Goal: Task Accomplishment & Management: Use online tool/utility

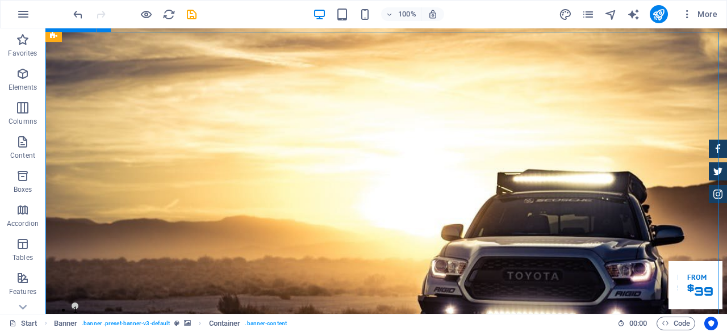
scroll to position [114, 0]
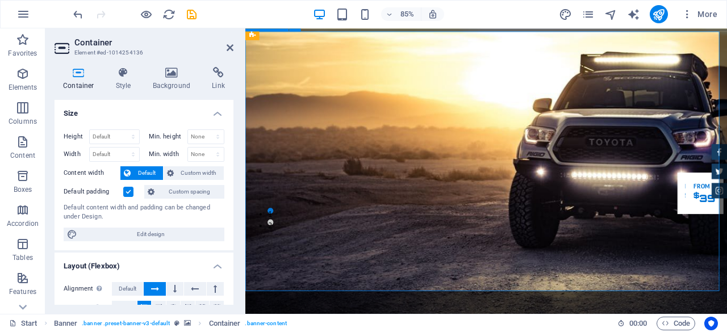
click at [179, 76] on icon at bounding box center [171, 72] width 55 height 11
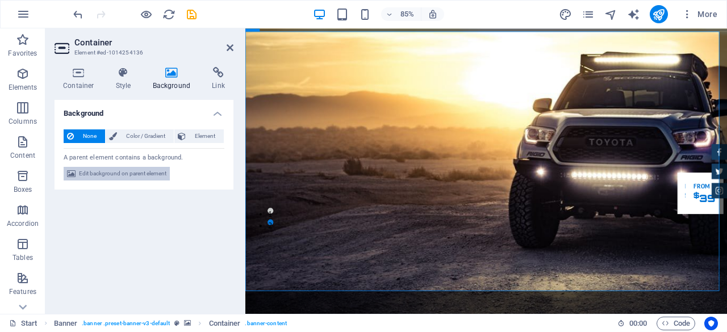
click at [131, 174] on span "Edit background on parent element" at bounding box center [122, 174] width 87 height 14
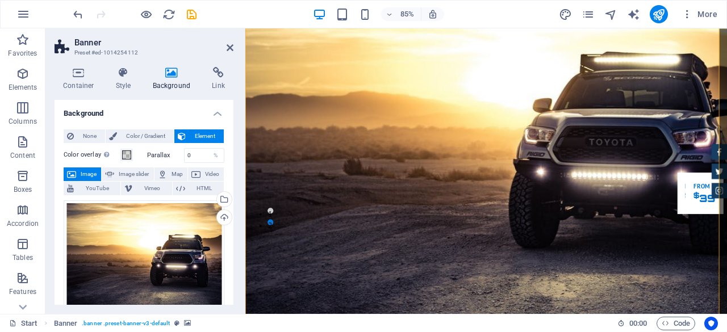
click at [90, 174] on span "Image" at bounding box center [88, 174] width 18 height 14
click at [82, 170] on span "Image" at bounding box center [88, 174] width 18 height 14
click at [85, 171] on span "Image" at bounding box center [88, 174] width 18 height 14
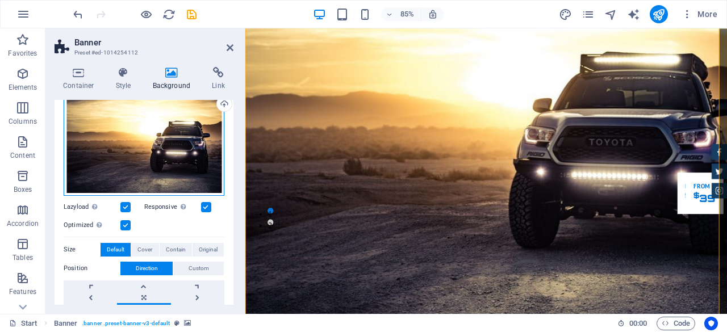
click at [136, 149] on div "Drag files here, click to choose files or select files from Files or our free s…" at bounding box center [144, 141] width 161 height 109
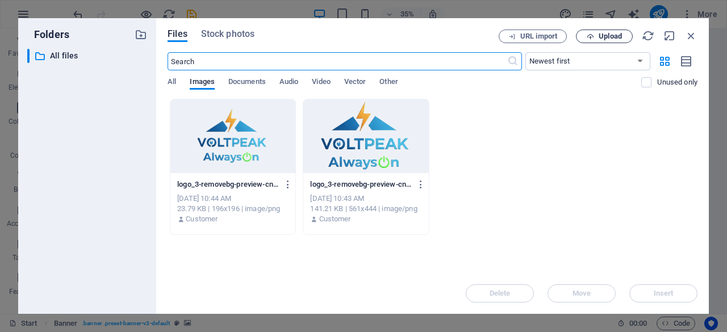
click at [605, 33] on span "Upload" at bounding box center [609, 36] width 23 height 7
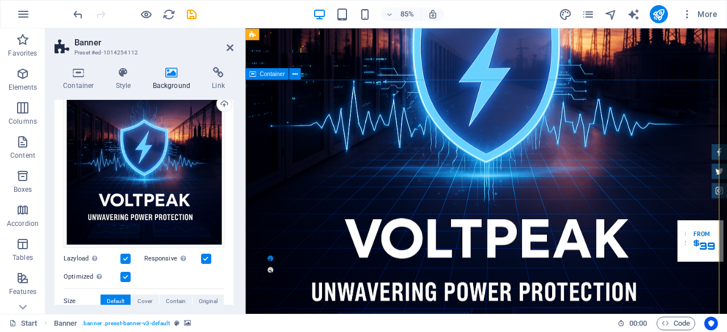
scroll to position [57, 0]
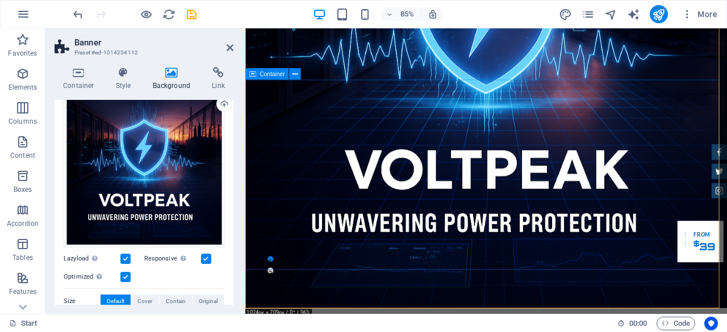
scroll to position [0, 0]
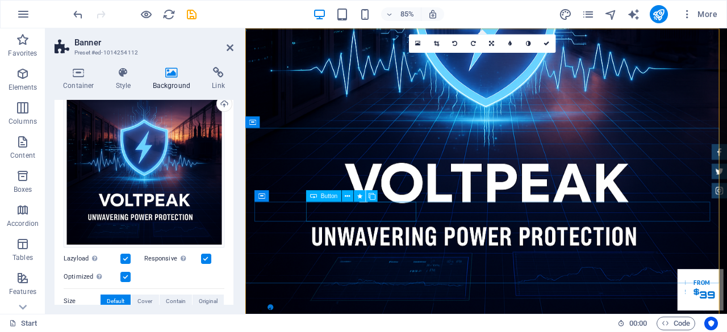
click at [340, 198] on div "Button" at bounding box center [323, 195] width 35 height 11
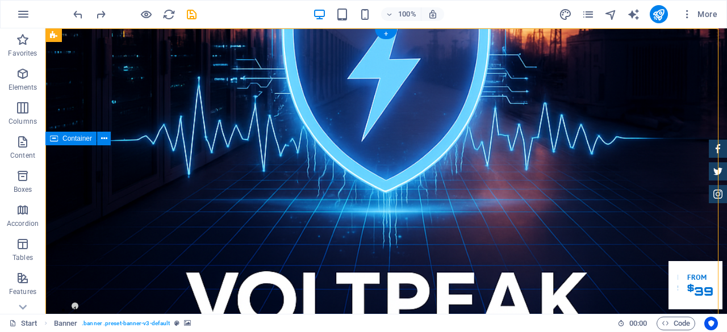
drag, startPoint x: 445, startPoint y: 195, endPoint x: 446, endPoint y: 205, distance: 10.3
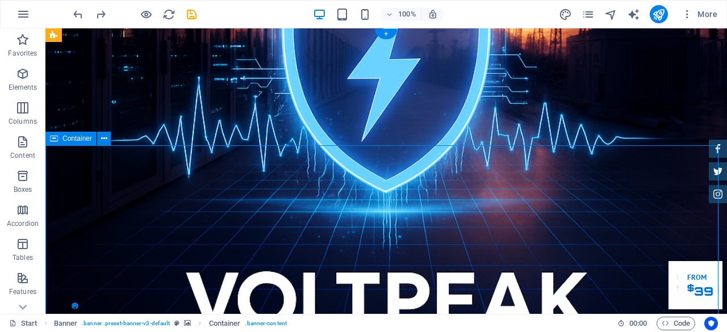
drag, startPoint x: 447, startPoint y: 197, endPoint x: 447, endPoint y: 206, distance: 9.1
drag, startPoint x: 467, startPoint y: 194, endPoint x: 467, endPoint y: 205, distance: 10.8
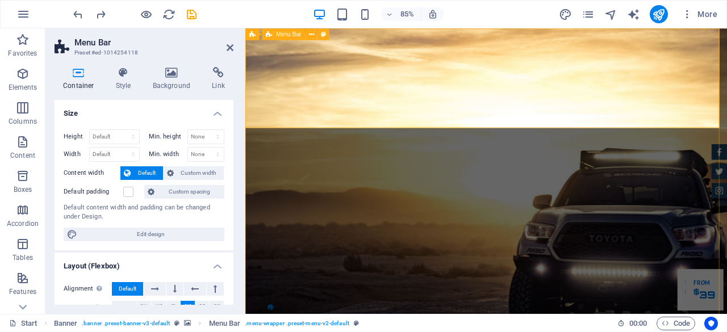
click at [160, 73] on icon at bounding box center [171, 72] width 55 height 11
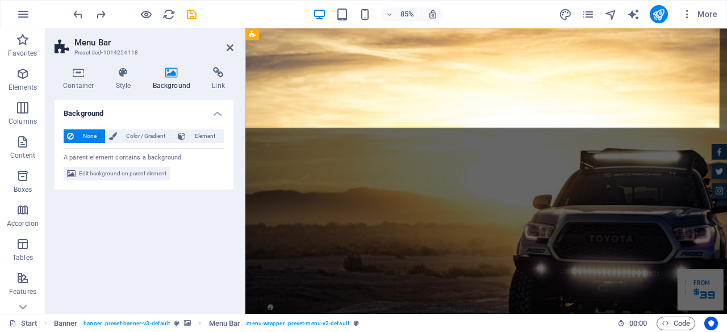
click at [171, 72] on icon at bounding box center [171, 72] width 55 height 11
click at [140, 175] on span "Edit background on parent element" at bounding box center [122, 174] width 87 height 14
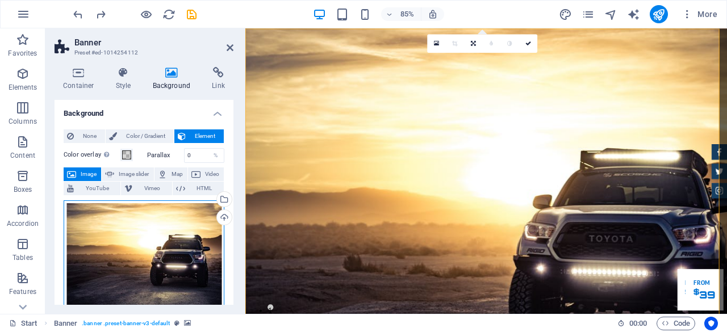
click at [176, 241] on div "Drag files here, click to choose files or select files from Files or our free s…" at bounding box center [144, 254] width 161 height 109
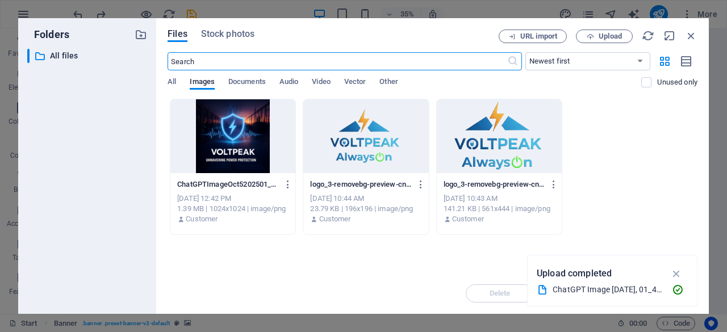
click at [206, 146] on div at bounding box center [232, 136] width 125 height 74
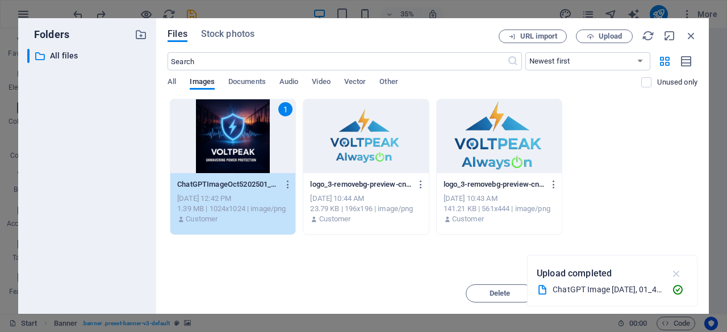
click at [682, 274] on icon "button" at bounding box center [676, 273] width 13 height 12
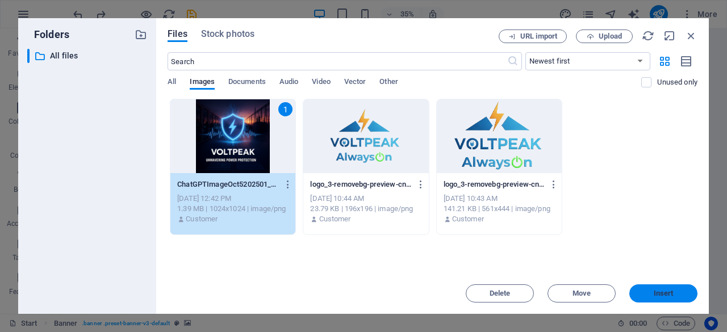
click at [668, 288] on button "Insert" at bounding box center [663, 293] width 68 height 18
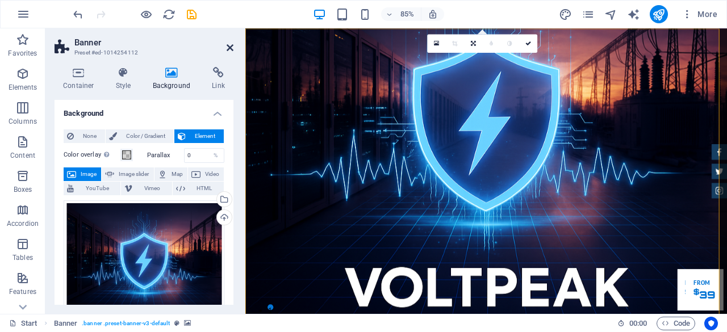
click at [229, 46] on icon at bounding box center [230, 47] width 7 height 9
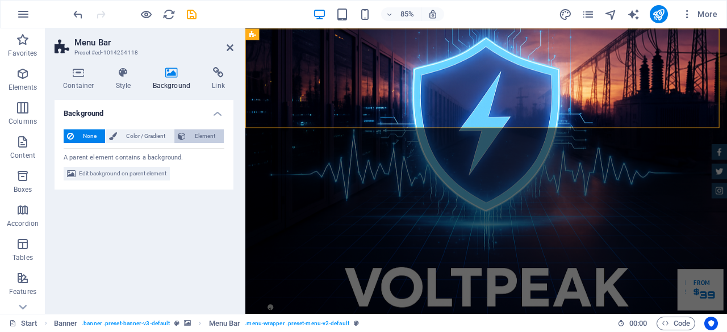
click at [201, 134] on span "Element" at bounding box center [204, 136] width 31 height 14
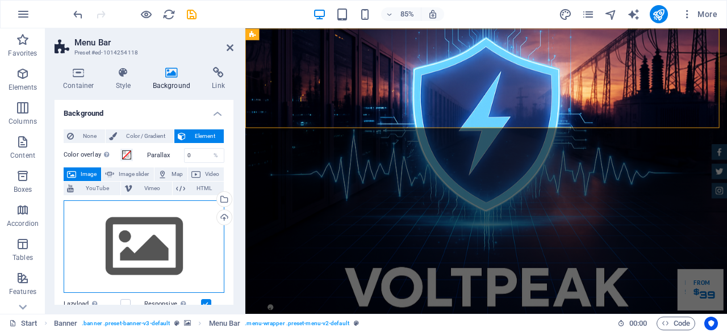
click at [178, 246] on div "Drag files here, click to choose files or select files from Files or our free s…" at bounding box center [144, 246] width 161 height 93
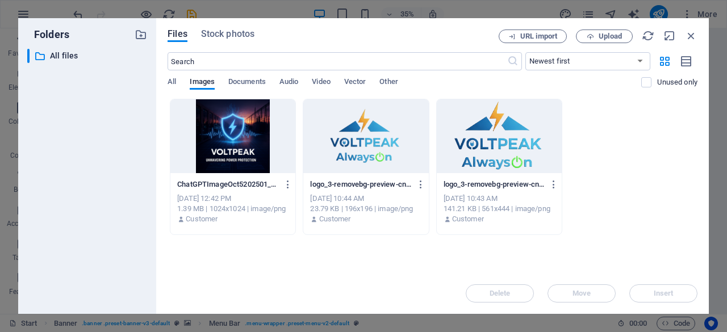
click at [255, 140] on div at bounding box center [232, 136] width 125 height 74
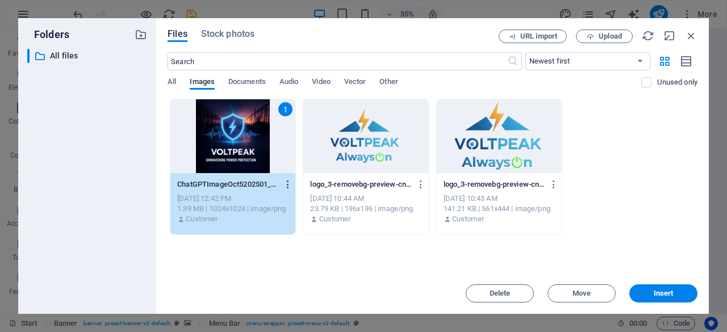
click at [286, 184] on icon "button" at bounding box center [288, 184] width 11 height 10
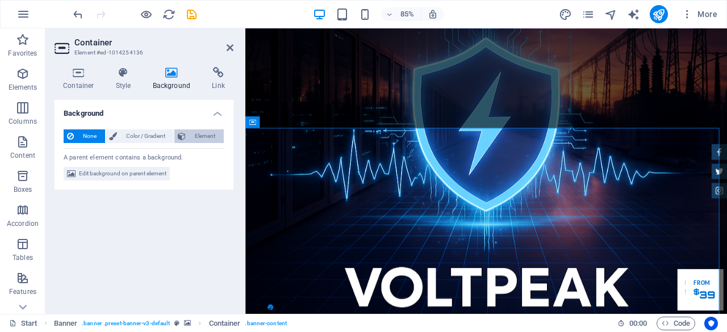
click at [205, 139] on span "Element" at bounding box center [204, 136] width 31 height 14
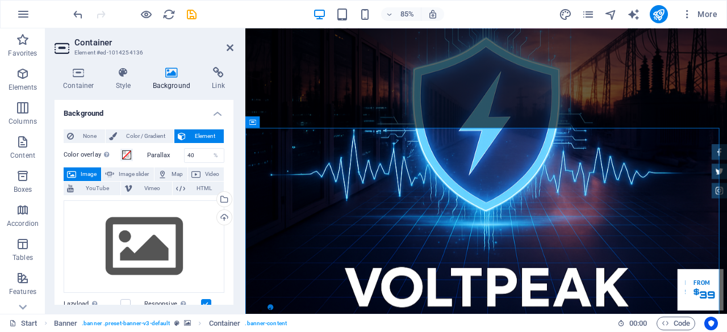
click at [83, 170] on span "Image" at bounding box center [88, 174] width 18 height 14
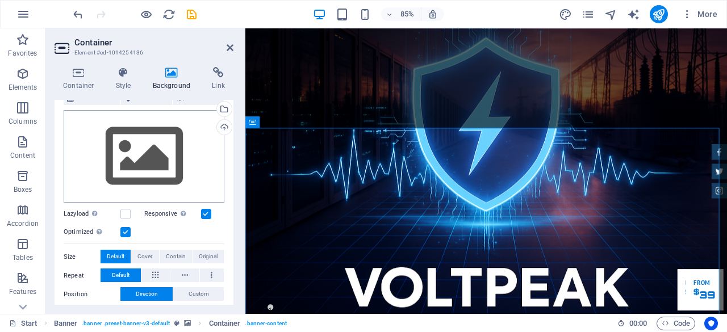
scroll to position [114, 0]
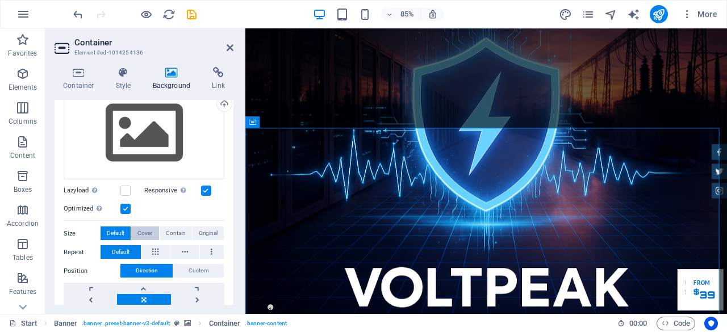
click at [146, 232] on span "Cover" at bounding box center [144, 234] width 15 height 14
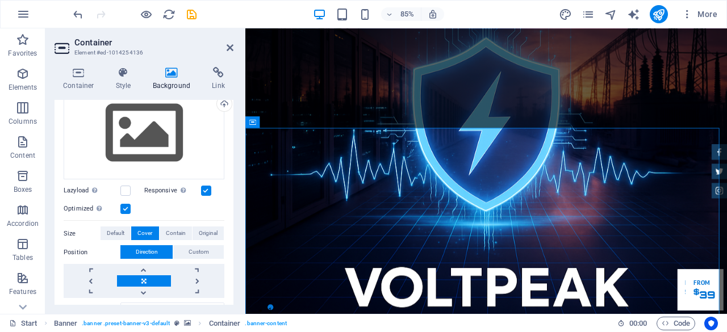
scroll to position [57, 0]
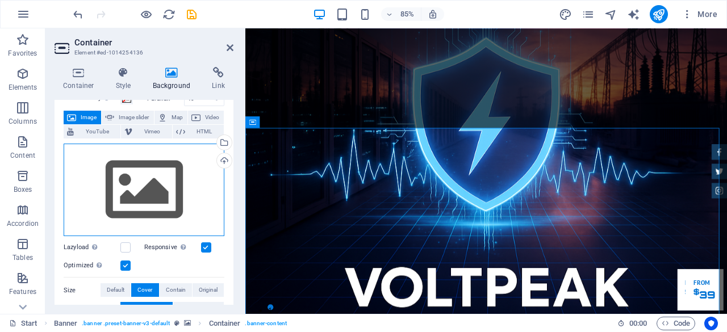
click at [150, 187] on div "Drag files here, click to choose files or select files from Files or our free s…" at bounding box center [144, 190] width 161 height 93
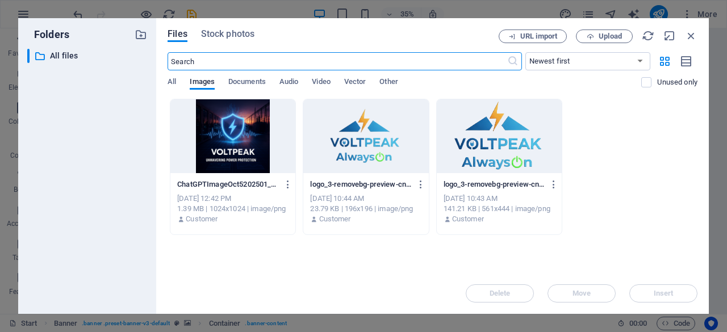
click at [229, 143] on div at bounding box center [232, 136] width 125 height 74
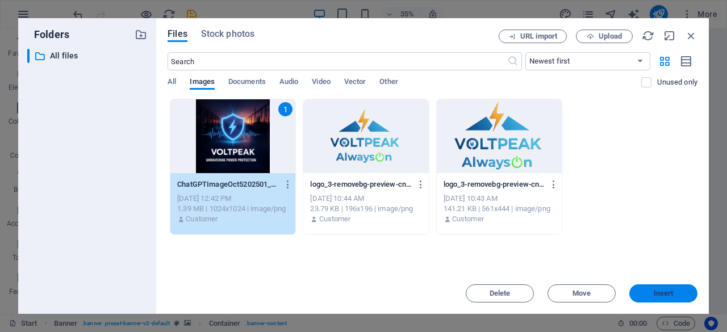
click at [672, 292] on span "Insert" at bounding box center [663, 293] width 20 height 7
